Goal: Task Accomplishment & Management: Use online tool/utility

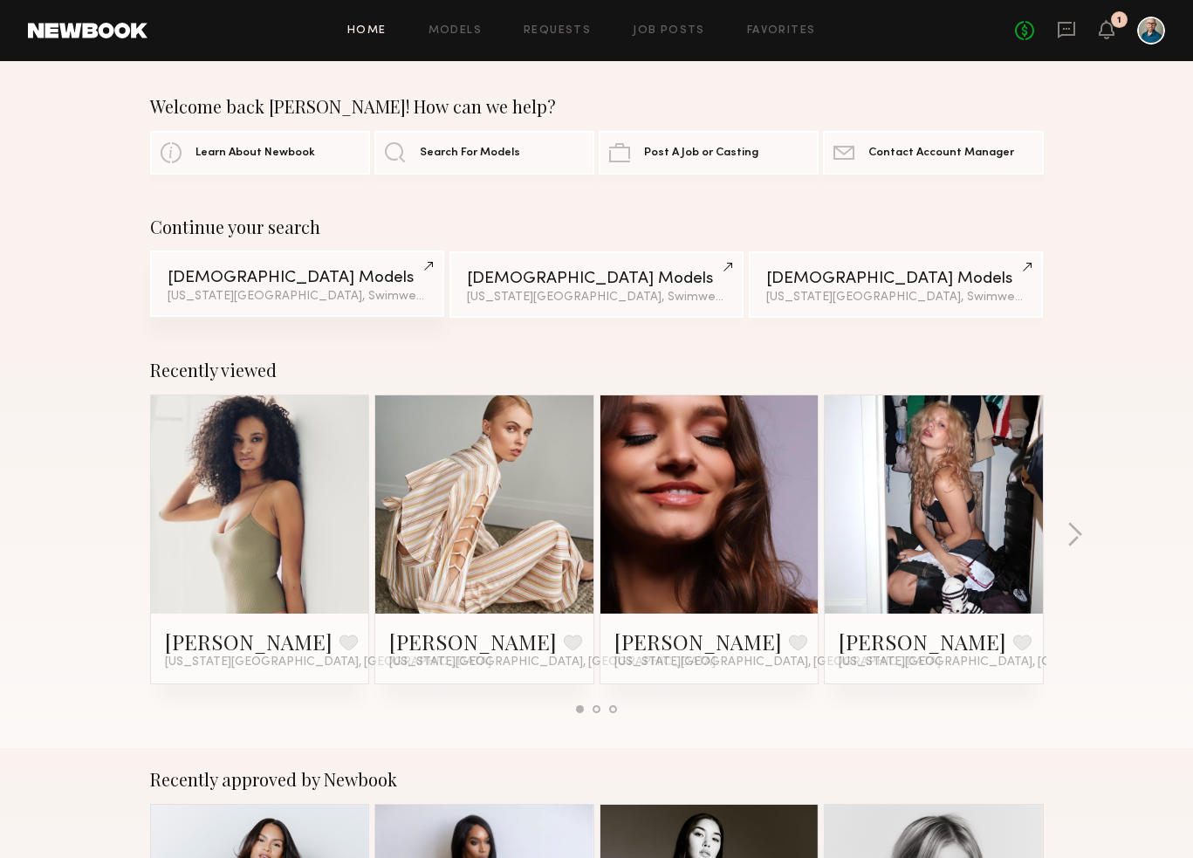
click at [258, 292] on div "[US_STATE][GEOGRAPHIC_DATA], Swimwear category & 1 other filter + 1" at bounding box center [297, 297] width 259 height 12
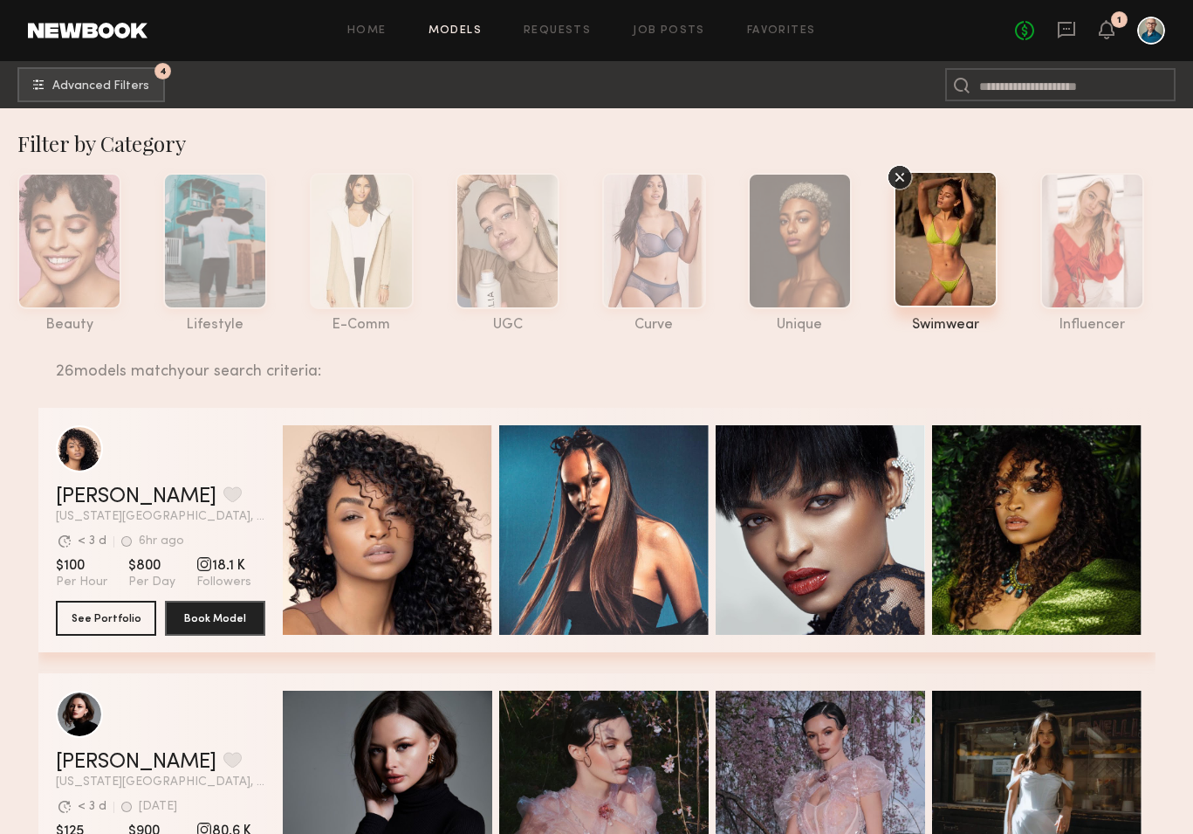
click at [947, 280] on div at bounding box center [946, 239] width 104 height 136
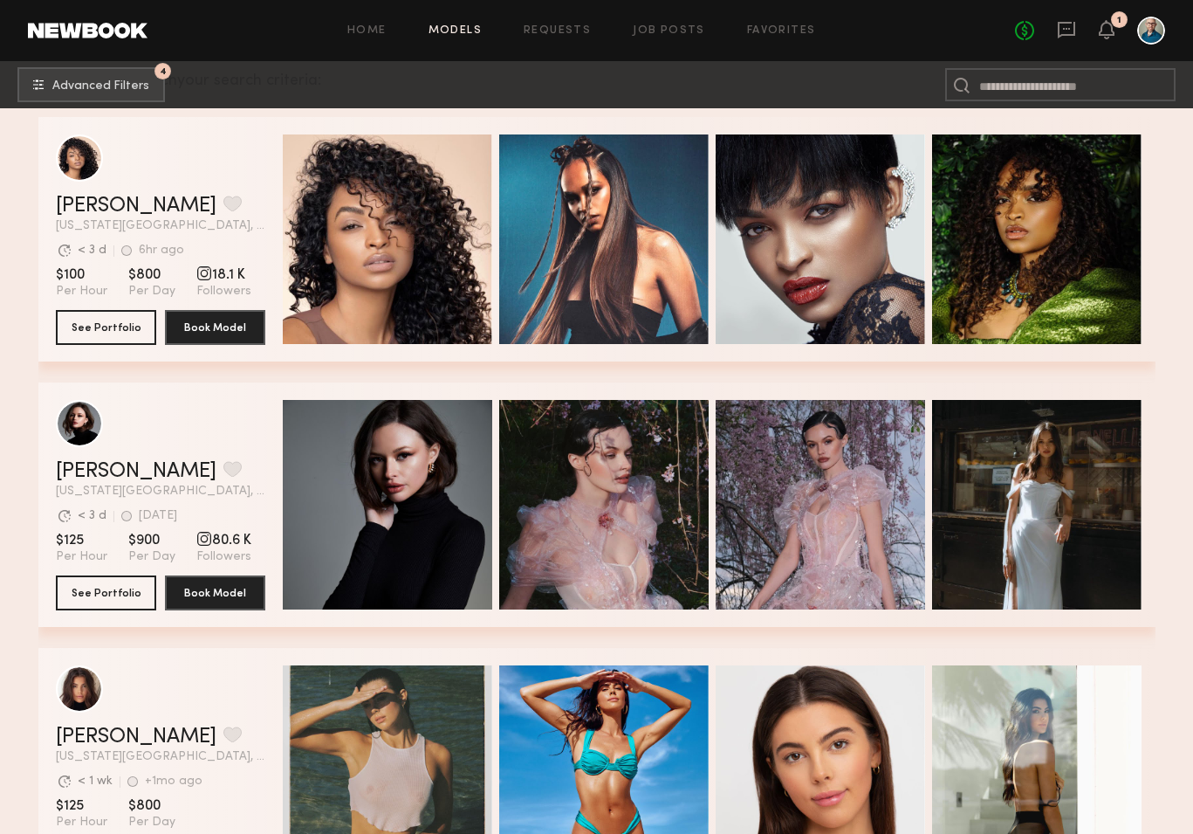
scroll to position [449, 0]
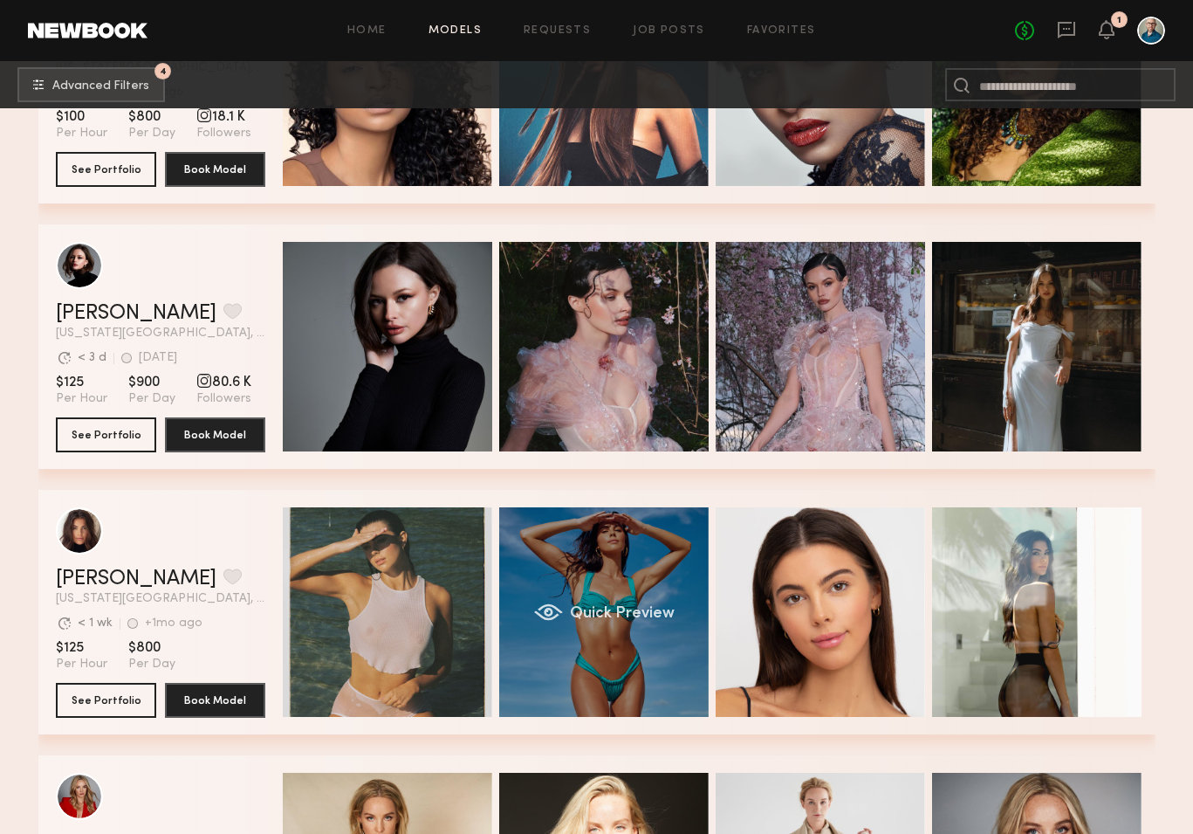
click at [605, 632] on div "Quick Preview" at bounding box center [603, 611] width 209 height 209
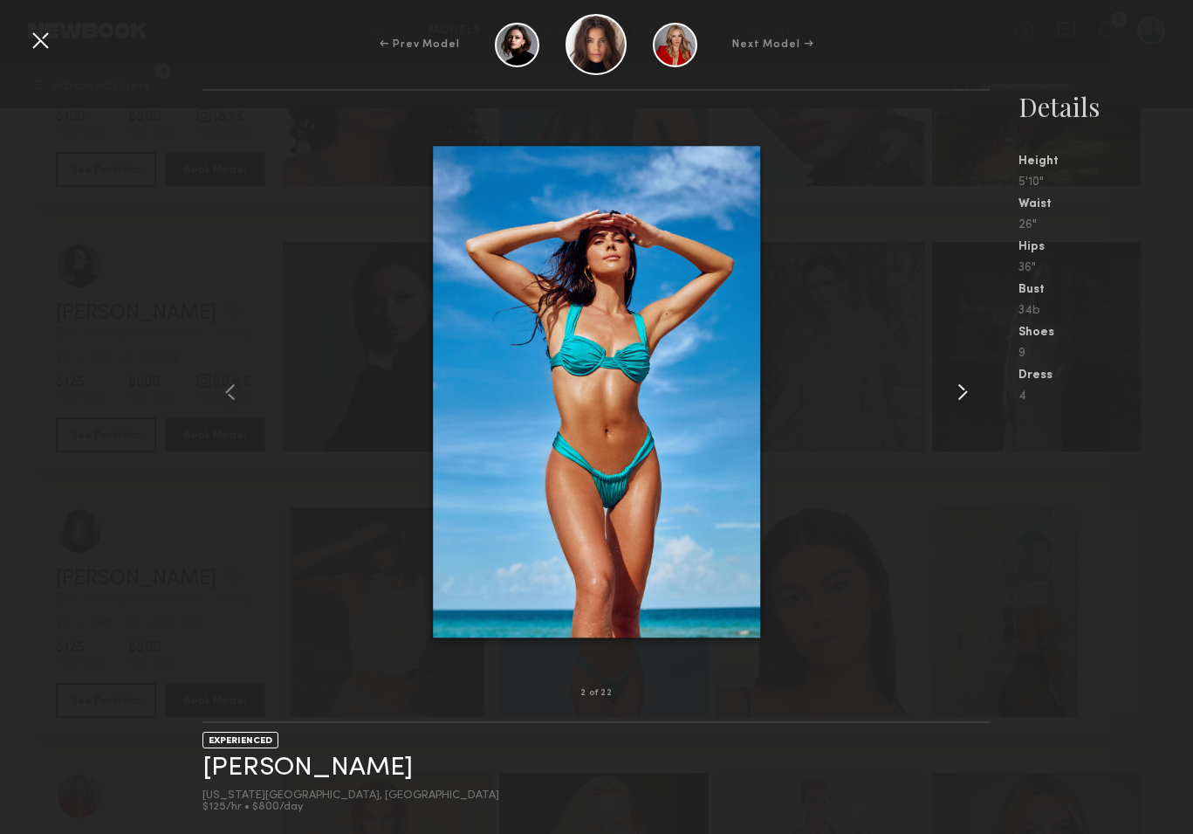
click at [956, 392] on common-icon at bounding box center [963, 392] width 28 height 28
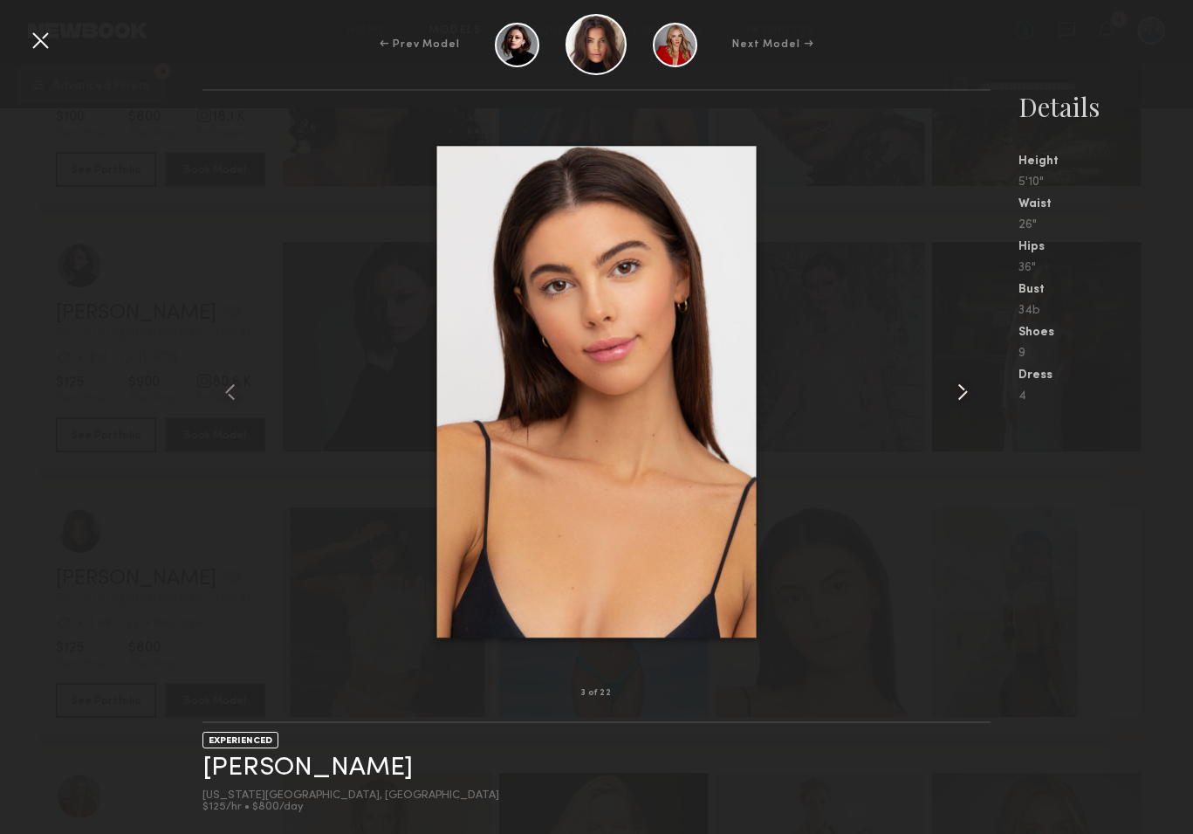
click at [956, 392] on common-icon at bounding box center [963, 392] width 28 height 28
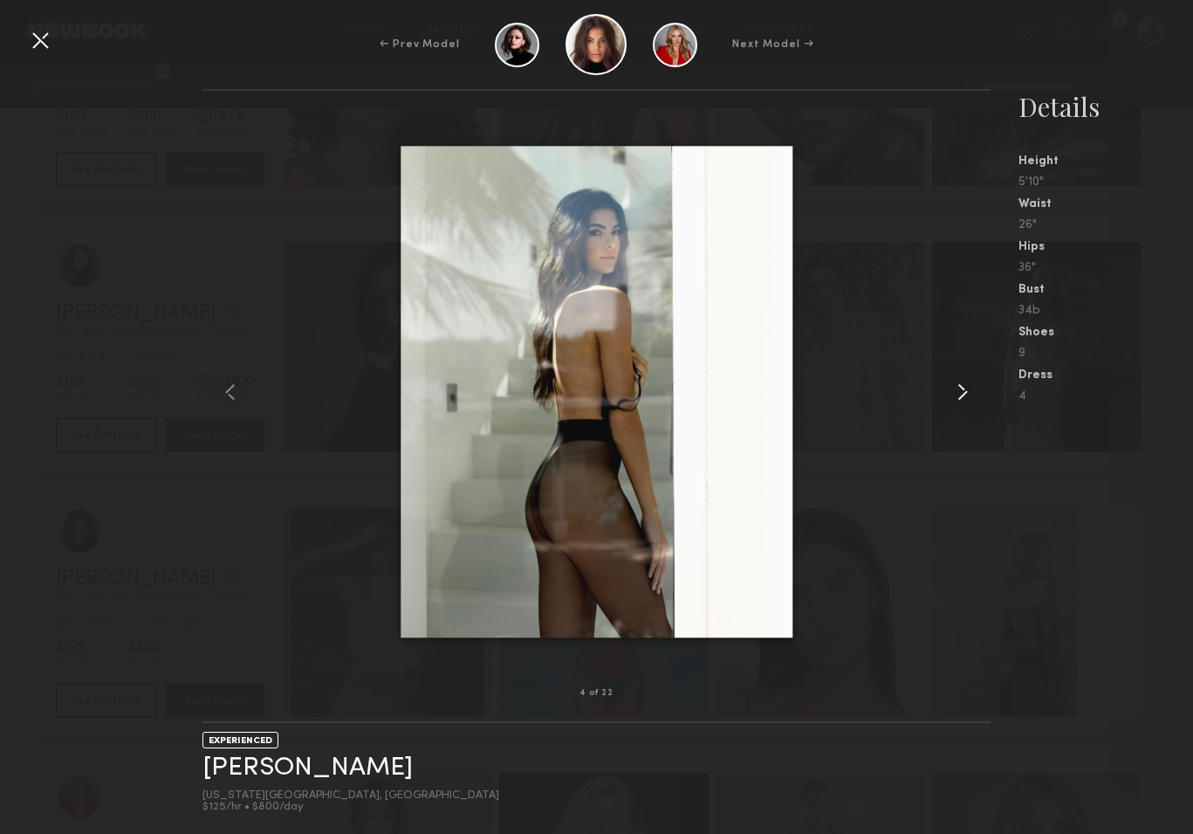
click at [956, 392] on common-icon at bounding box center [963, 392] width 28 height 28
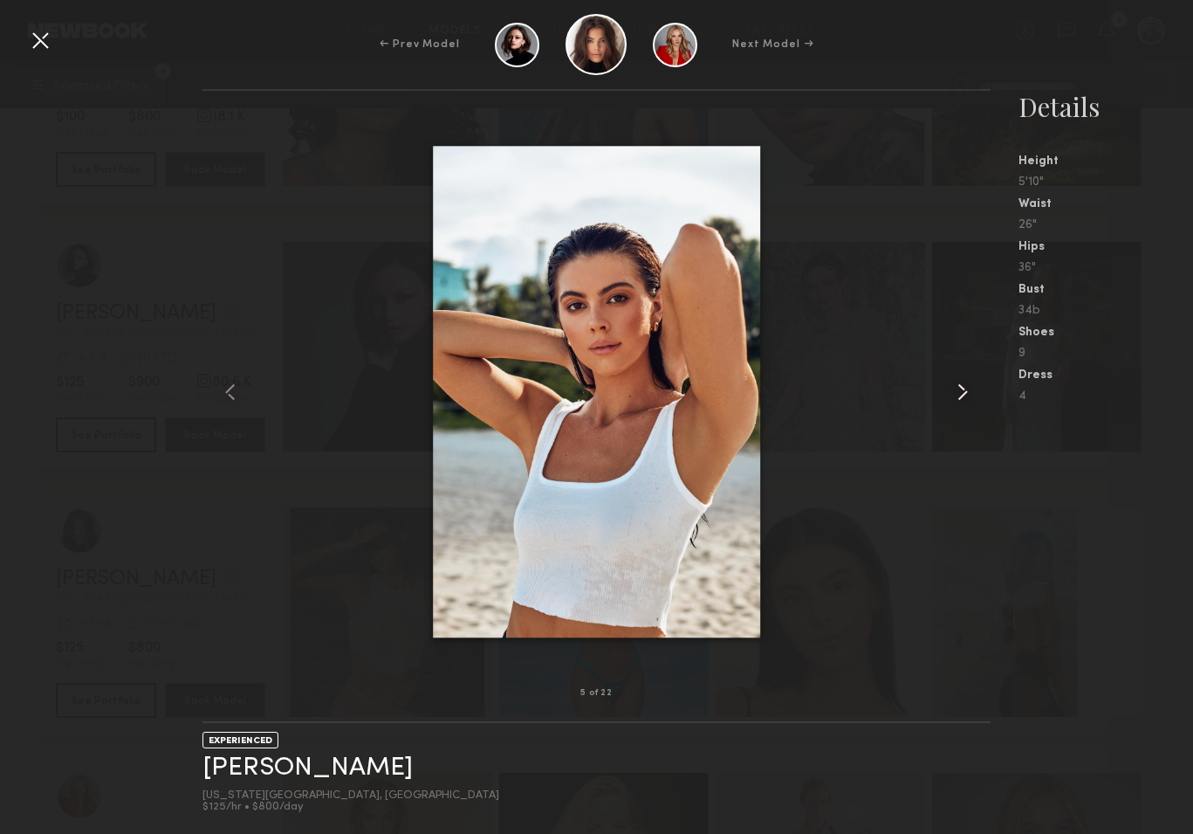
click at [956, 392] on common-icon at bounding box center [963, 392] width 28 height 28
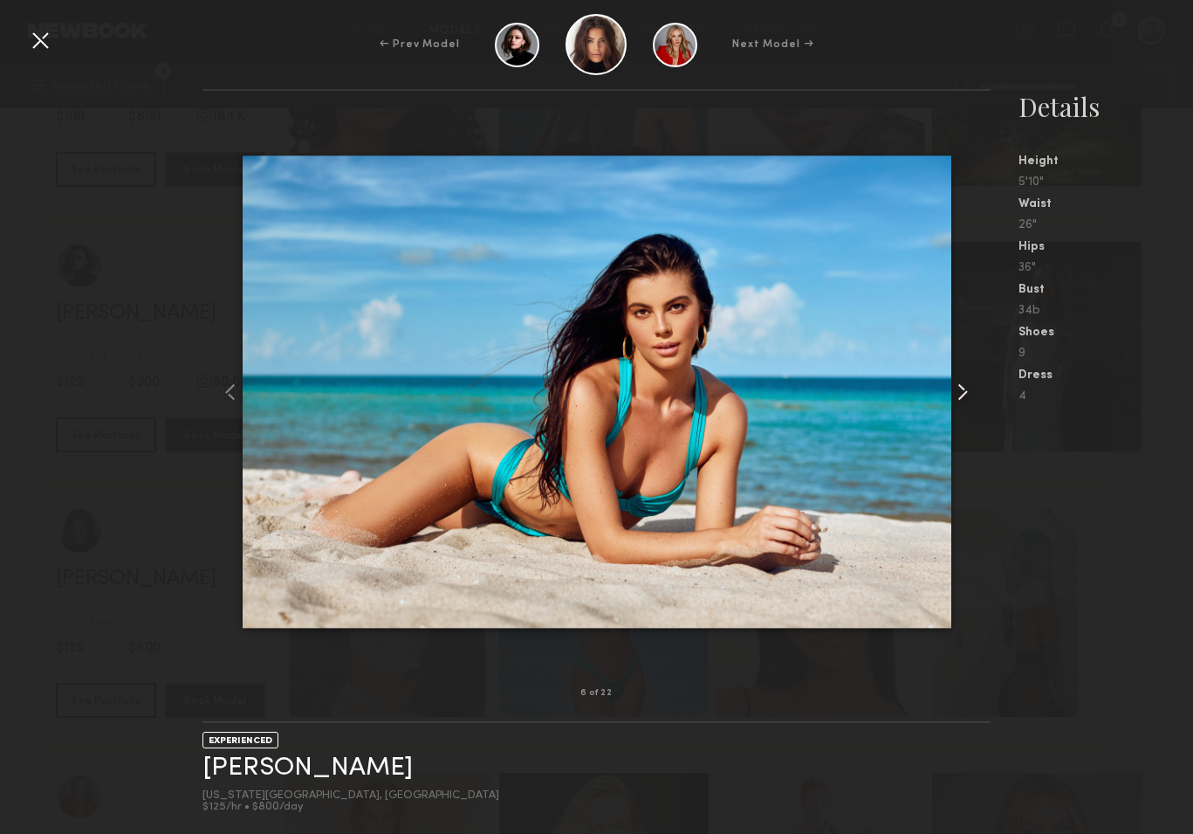
click at [956, 392] on common-icon at bounding box center [963, 392] width 28 height 28
